Goal: Information Seeking & Learning: Check status

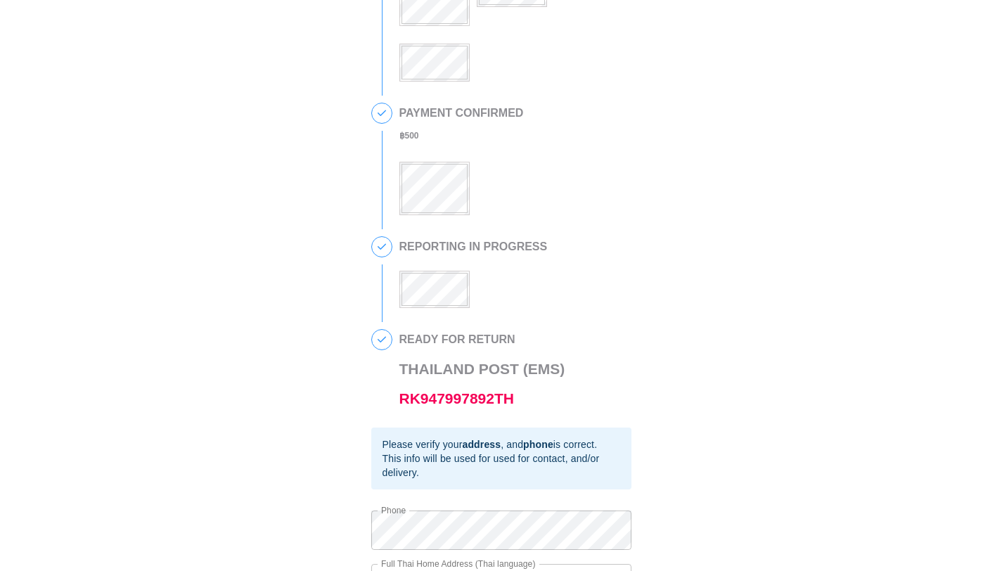
scroll to position [268, 0]
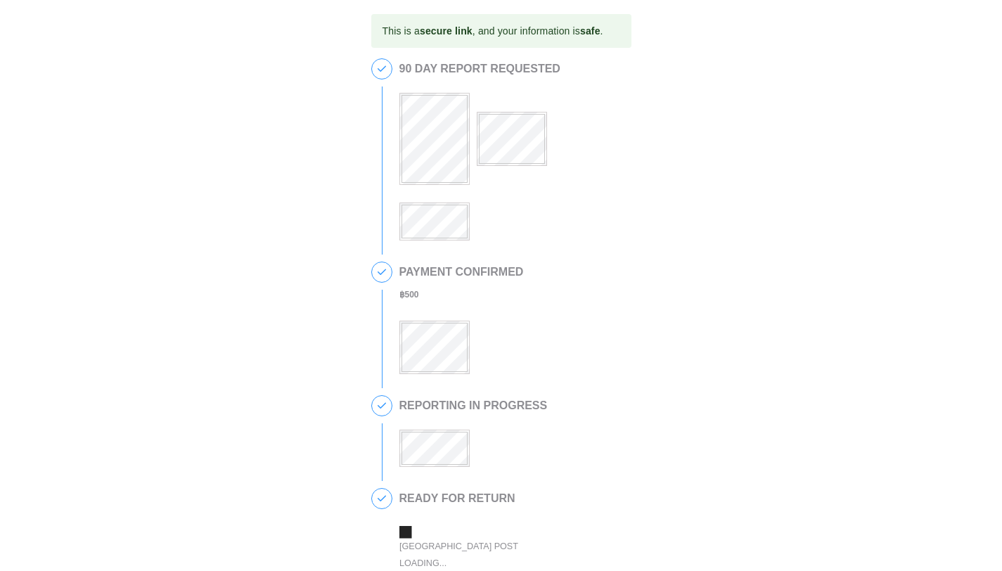
click at [498, 109] on div at bounding box center [511, 157] width 225 height 165
